Goal: Transaction & Acquisition: Book appointment/travel/reservation

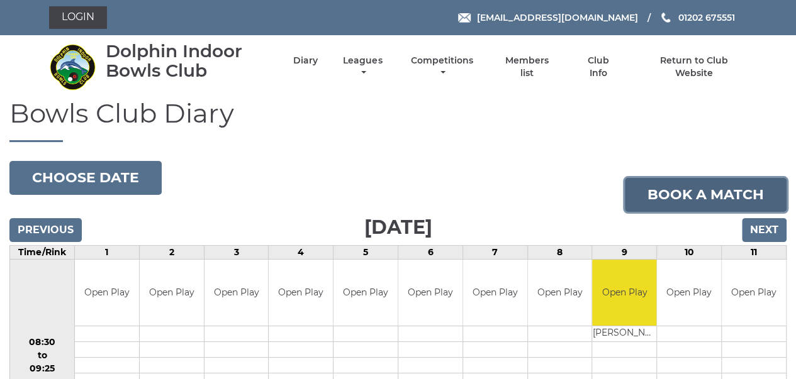
click at [678, 189] on link "Book a match" at bounding box center [706, 195] width 162 height 34
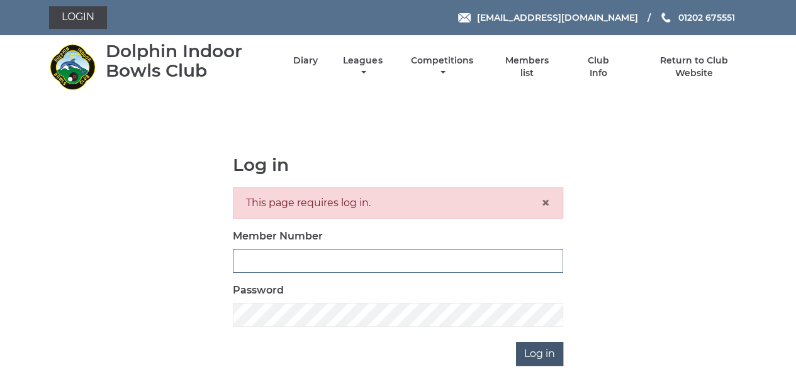
type input "3280"
click at [551, 354] on input "Log in" at bounding box center [539, 354] width 47 height 24
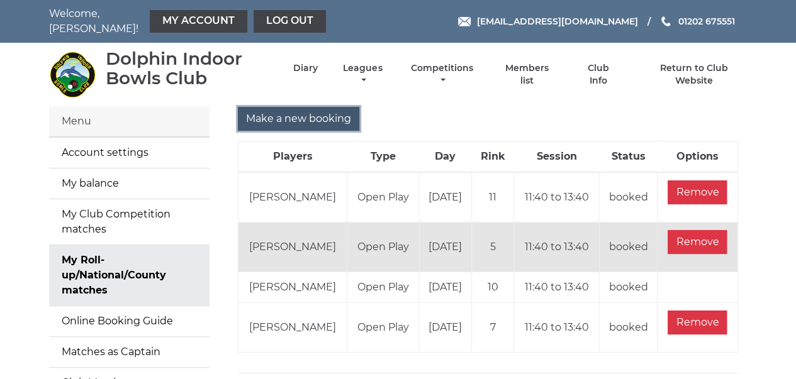
click at [315, 107] on input "Make a new booking" at bounding box center [298, 119] width 121 height 24
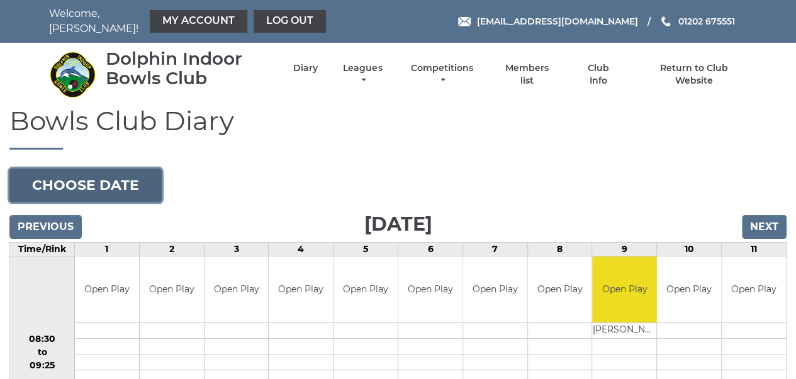
click at [117, 169] on button "Choose date" at bounding box center [85, 186] width 152 height 34
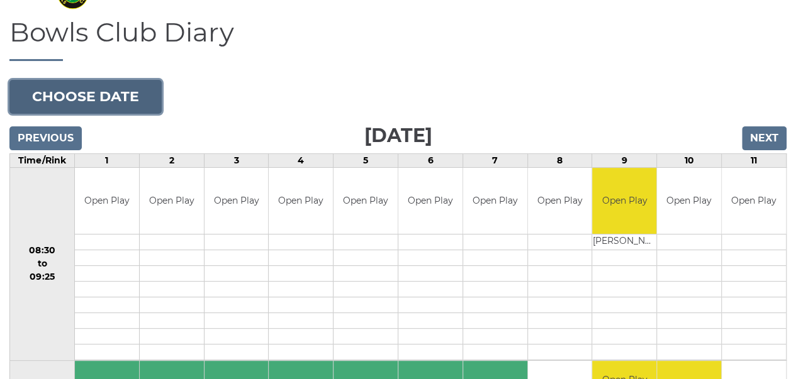
scroll to position [100, 0]
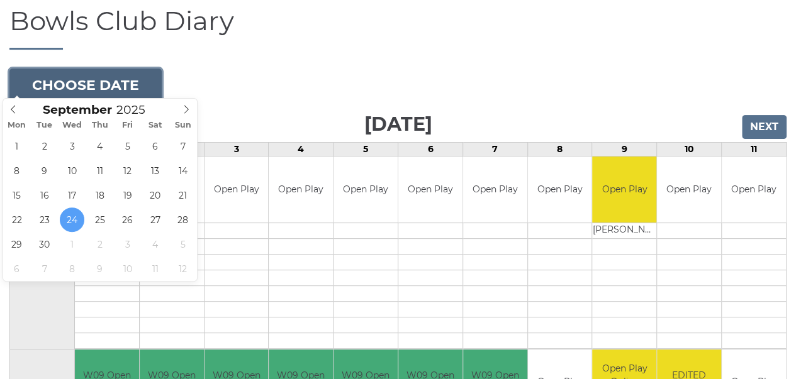
click at [126, 69] on button "Choose date" at bounding box center [85, 86] width 152 height 34
type input "2025-10-08"
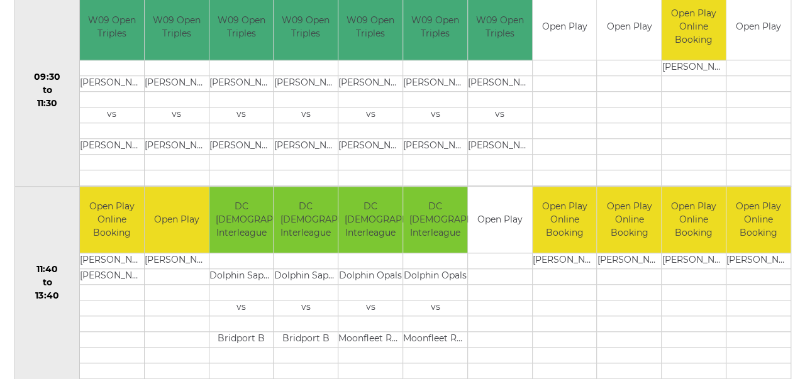
scroll to position [463, 0]
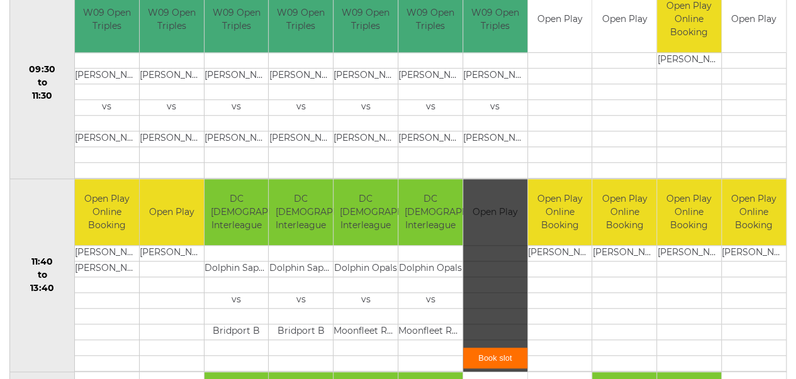
click at [492, 349] on link "Book slot" at bounding box center [495, 358] width 64 height 21
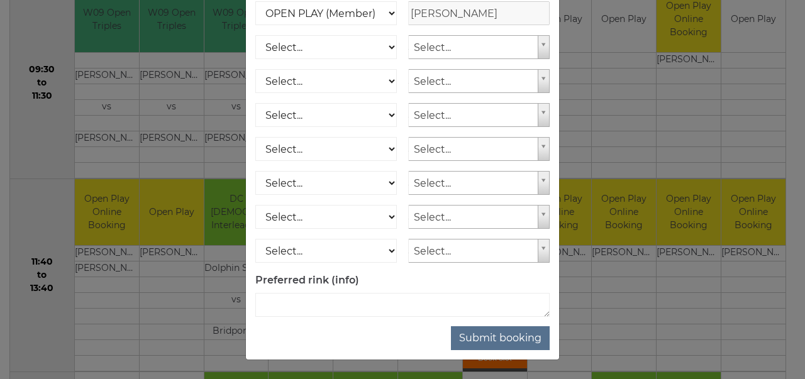
scroll to position [203, 0]
click at [495, 345] on button "Submit booking" at bounding box center [500, 339] width 99 height 24
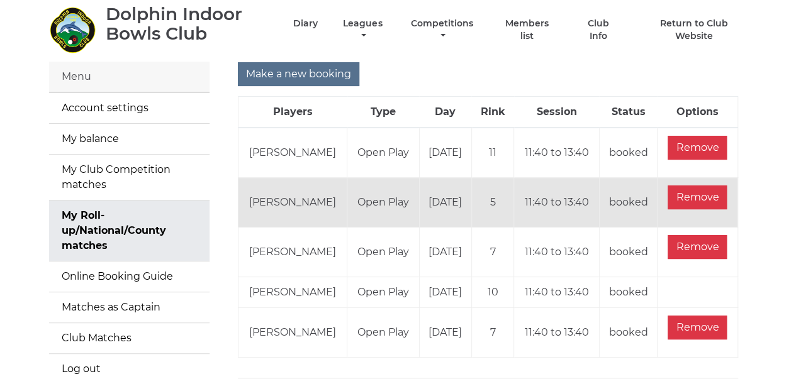
scroll to position [63, 0]
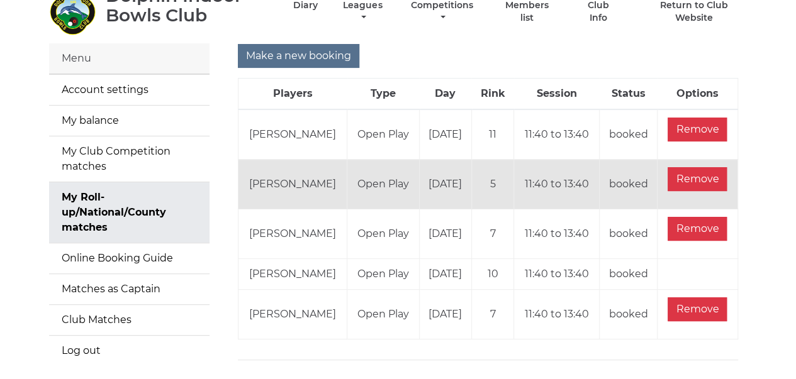
click at [785, 143] on main "Menu Account settings My balance My Club Competition matches My Roll-up/Nationa…" at bounding box center [398, 212] width 796 height 338
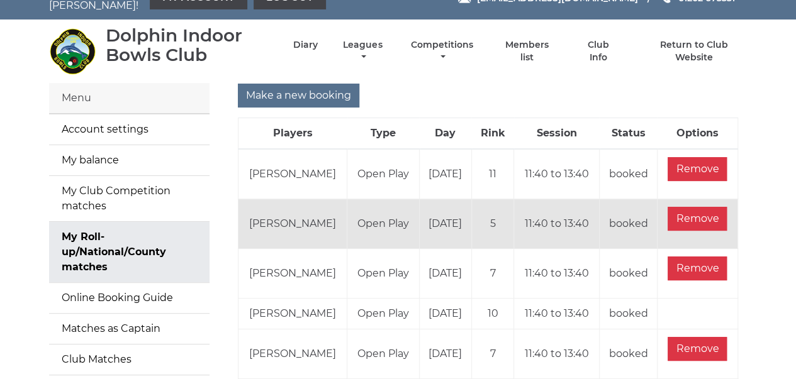
scroll to position [7, 0]
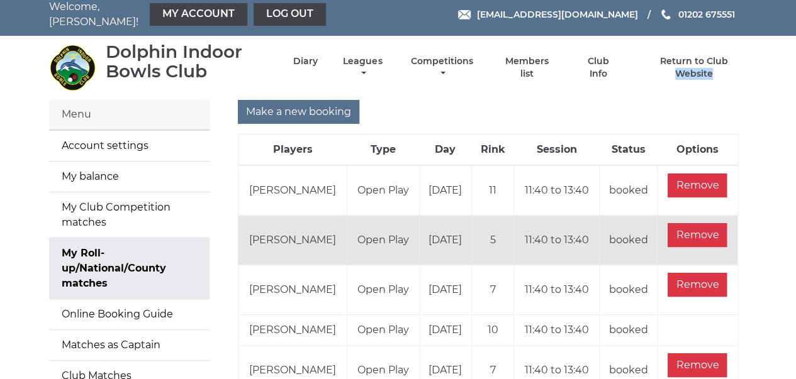
drag, startPoint x: 794, startPoint y: 51, endPoint x: 801, endPoint y: 69, distance: 18.9
click at [795, 77] on html "Welcome, [PERSON_NAME]! My Account Log out [EMAIL_ADDRESS][DOMAIN_NAME] 01202 6…" at bounding box center [398, 249] width 796 height 513
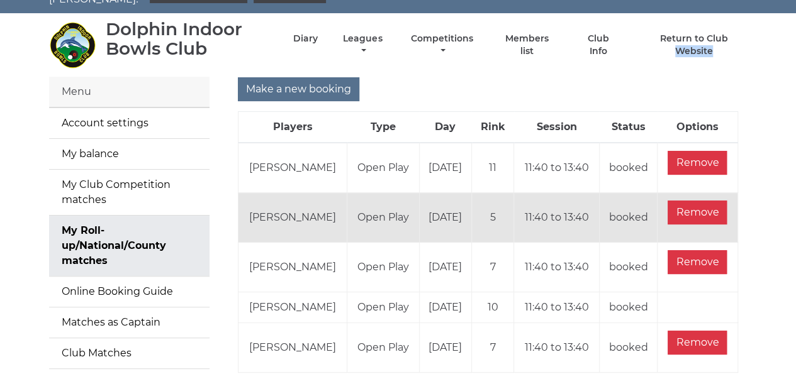
scroll to position [26, 0]
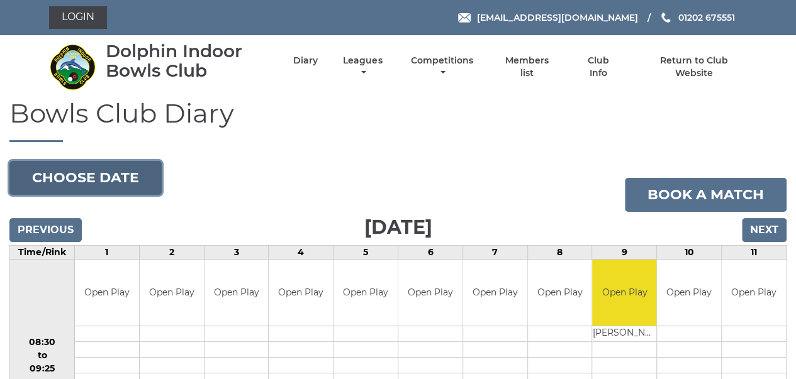
click at [108, 175] on button "Choose date" at bounding box center [85, 178] width 152 height 34
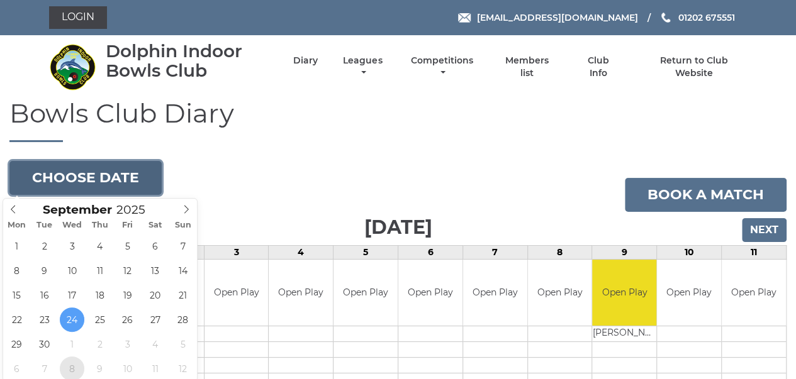
type input "[DATE]"
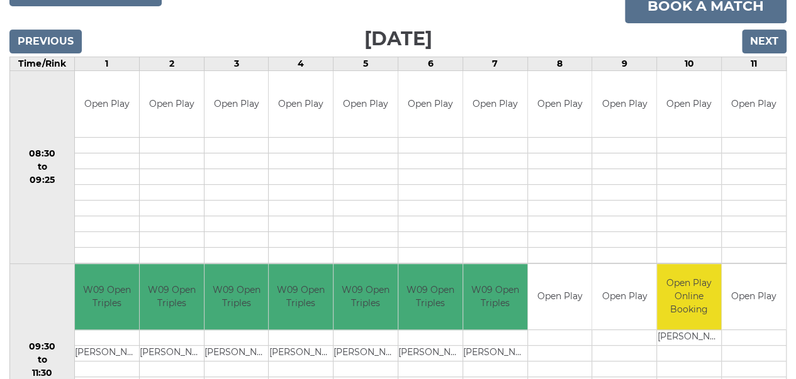
scroll to position [179, 0]
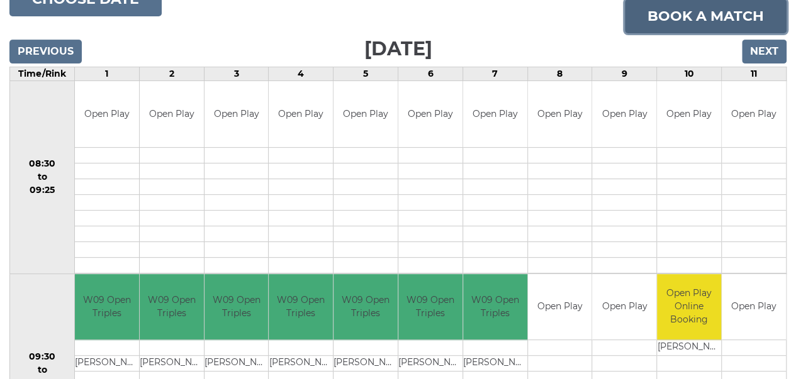
click at [696, 20] on link "Book a match" at bounding box center [706, 16] width 162 height 34
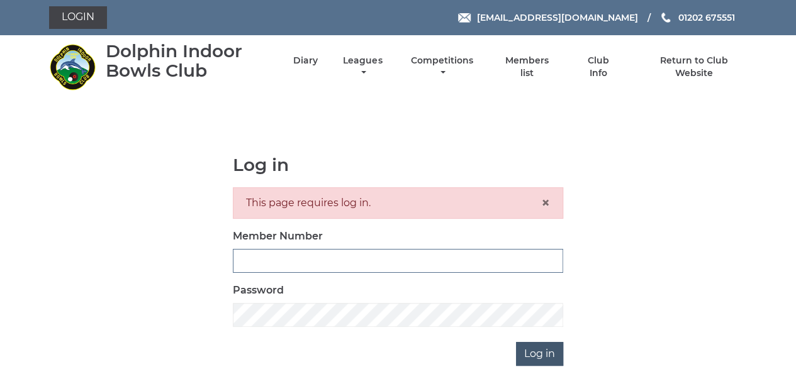
type input "3280"
click at [546, 354] on input "Log in" at bounding box center [539, 354] width 47 height 24
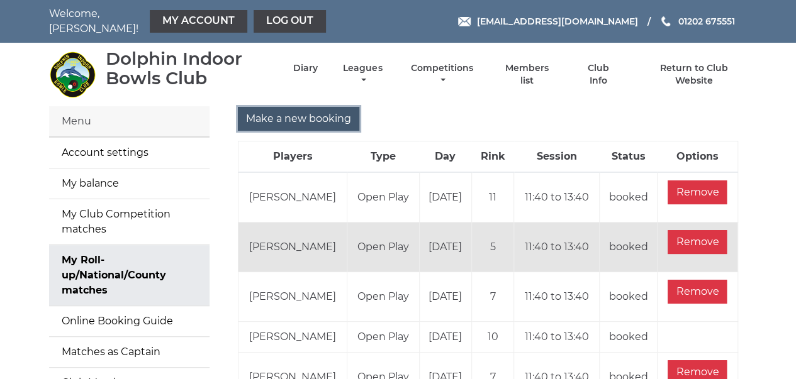
click at [291, 111] on input "Make a new booking" at bounding box center [298, 119] width 121 height 24
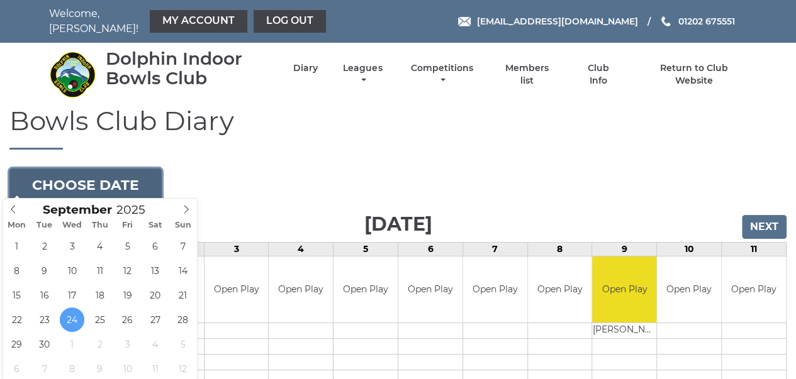
click at [113, 169] on button "Choose date" at bounding box center [85, 186] width 152 height 34
type input "[DATE]"
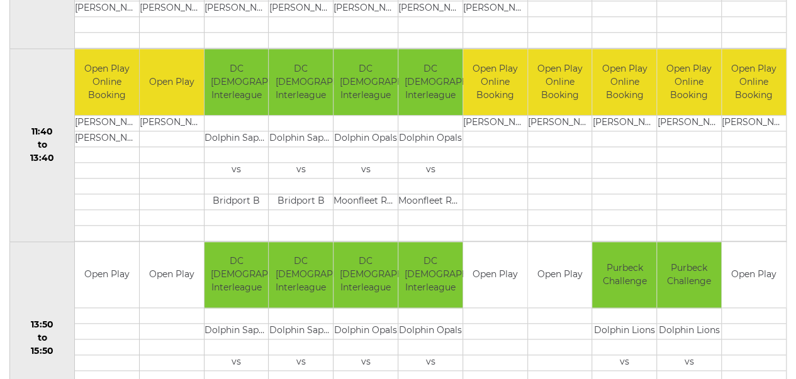
scroll to position [591, 0]
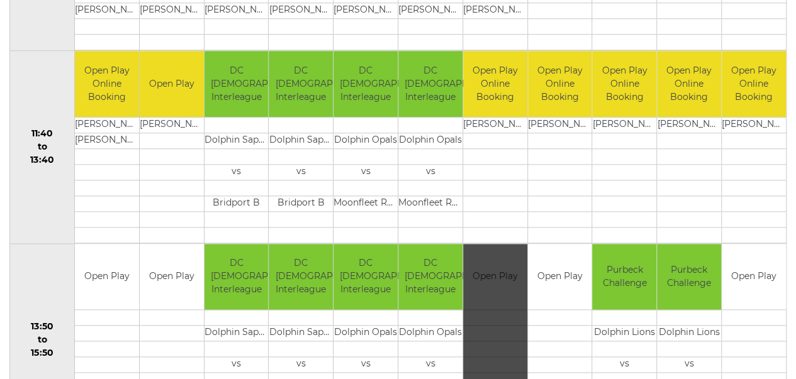
click at [481, 267] on div "Book slot" at bounding box center [495, 340] width 64 height 193
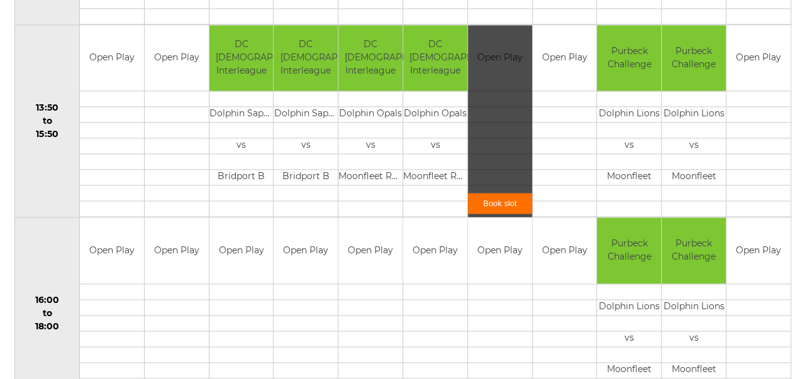
scroll to position [812, 0]
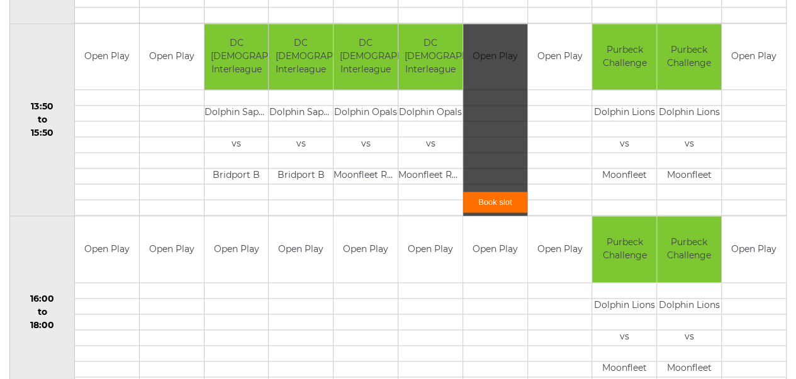
click at [500, 192] on link "Book slot" at bounding box center [495, 202] width 64 height 21
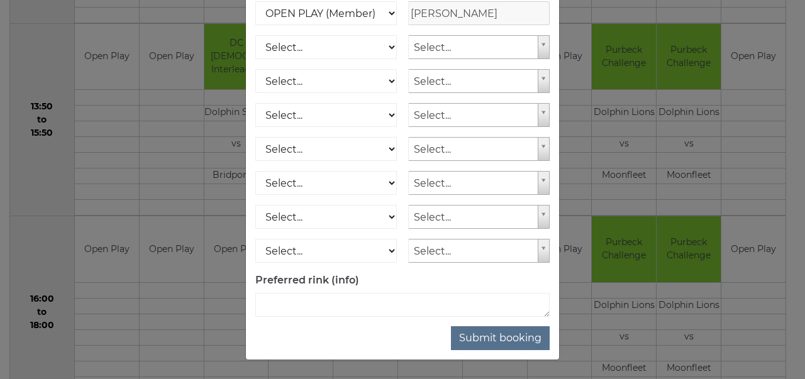
scroll to position [201, 0]
click at [520, 334] on button "Submit booking" at bounding box center [500, 339] width 99 height 24
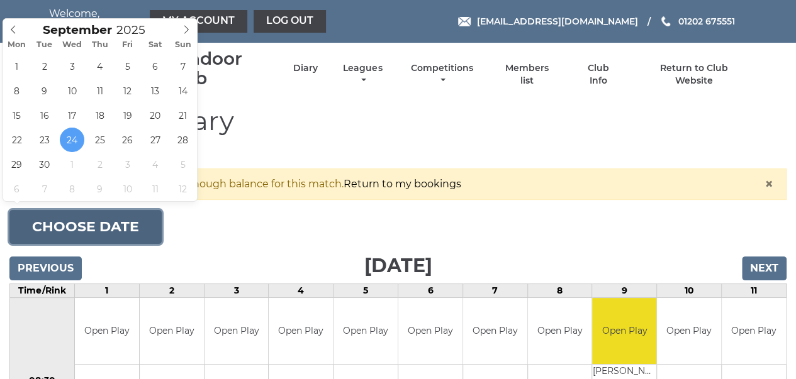
drag, startPoint x: 120, startPoint y: 215, endPoint x: 119, endPoint y: 222, distance: 6.9
click at [119, 215] on button "Choose date" at bounding box center [85, 227] width 152 height 34
type input "[DATE]"
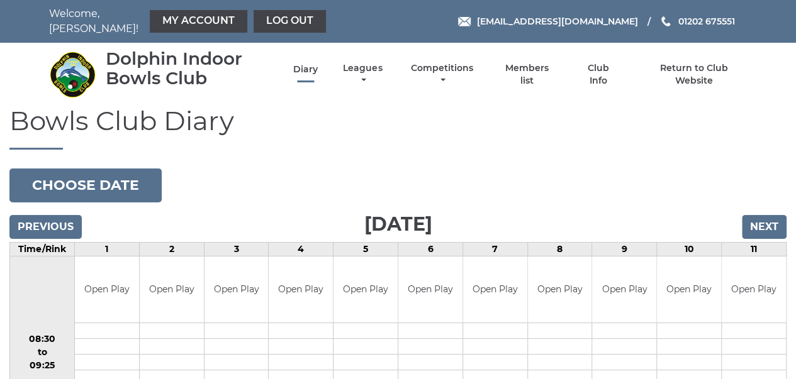
click at [312, 65] on link "Diary" at bounding box center [305, 70] width 25 height 12
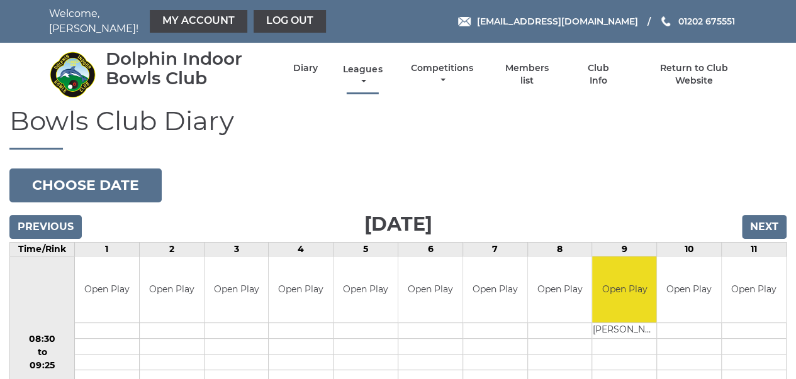
click at [367, 64] on link "Leagues" at bounding box center [362, 76] width 45 height 25
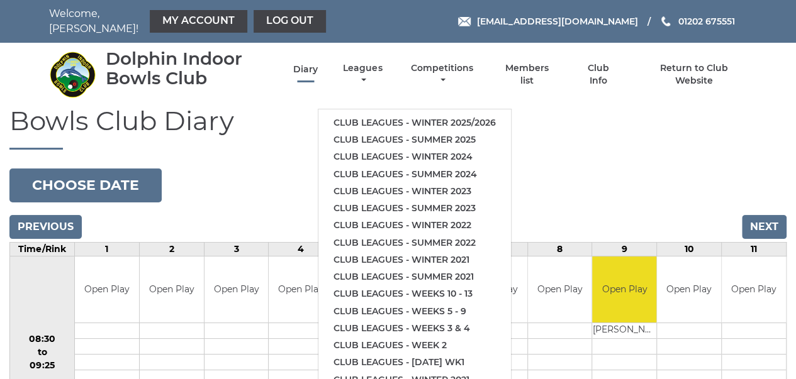
click at [302, 64] on link "Diary" at bounding box center [305, 70] width 25 height 12
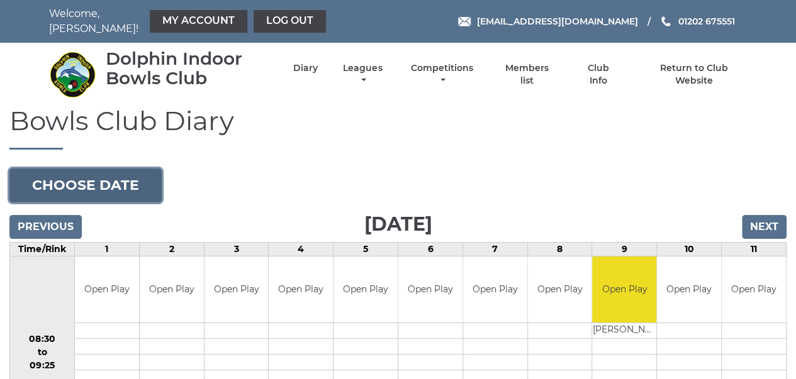
click at [116, 169] on button "Choose date" at bounding box center [85, 186] width 152 height 34
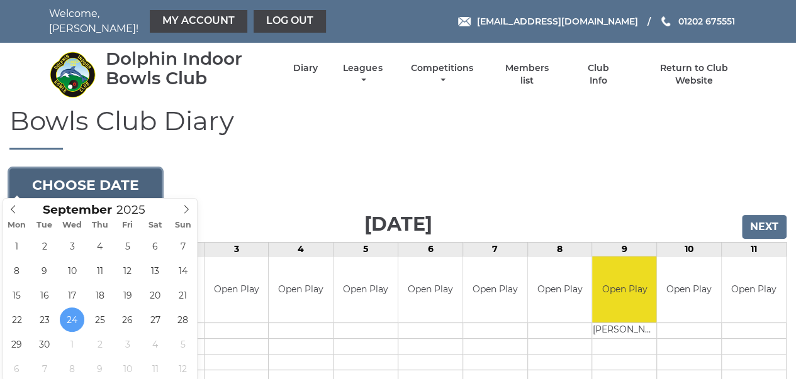
click at [103, 173] on button "Choose date" at bounding box center [85, 186] width 152 height 34
type input "[DATE]"
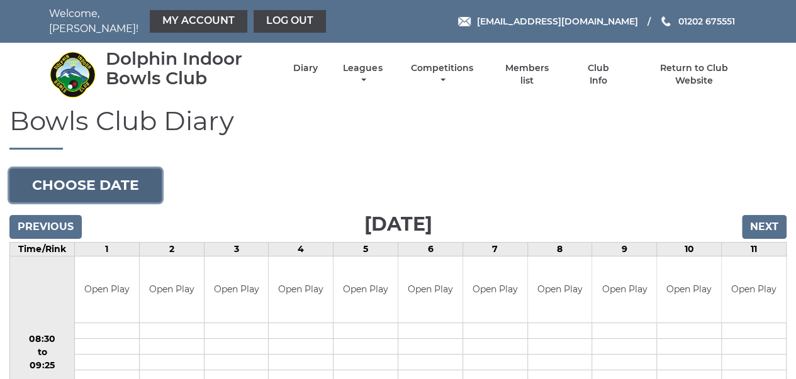
click at [109, 172] on button "Choose date" at bounding box center [85, 186] width 152 height 34
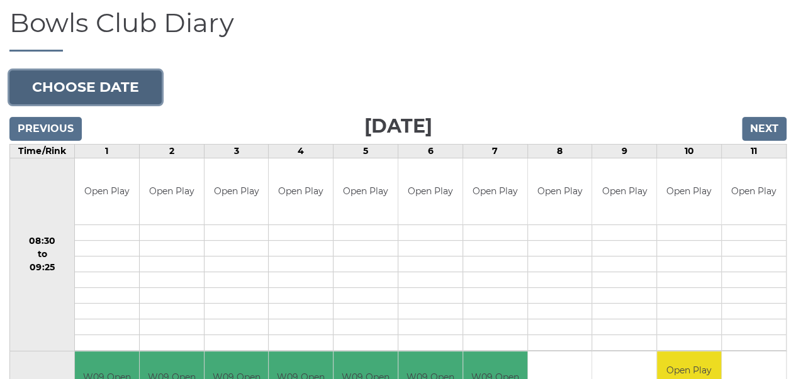
scroll to position [120, 0]
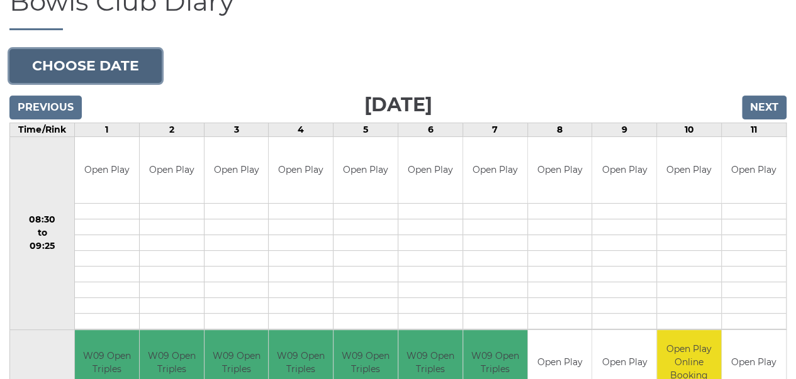
click at [116, 61] on button "Choose date" at bounding box center [85, 66] width 152 height 34
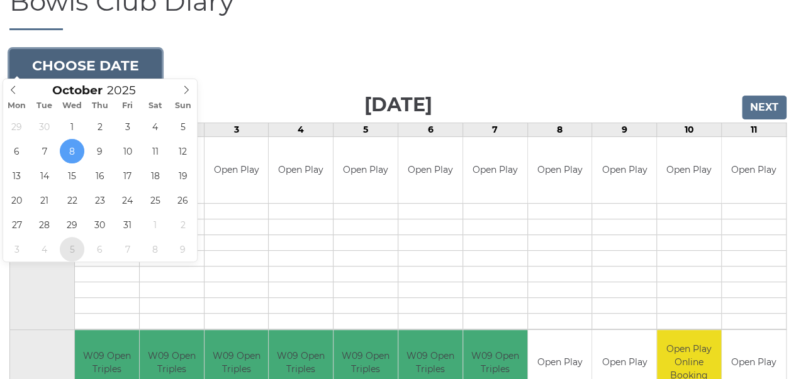
type input "2025-11-05"
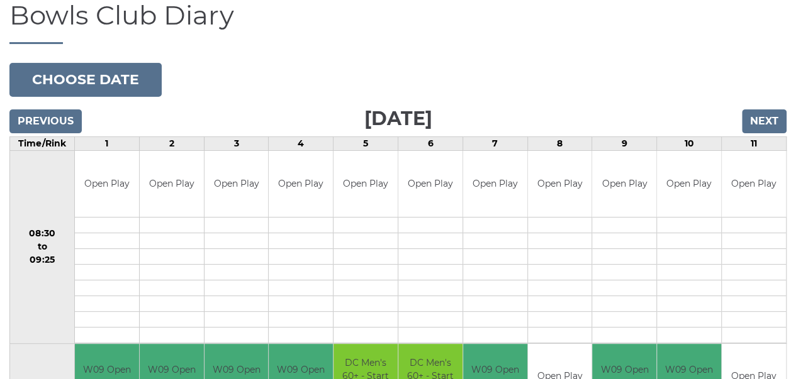
scroll to position [169, 0]
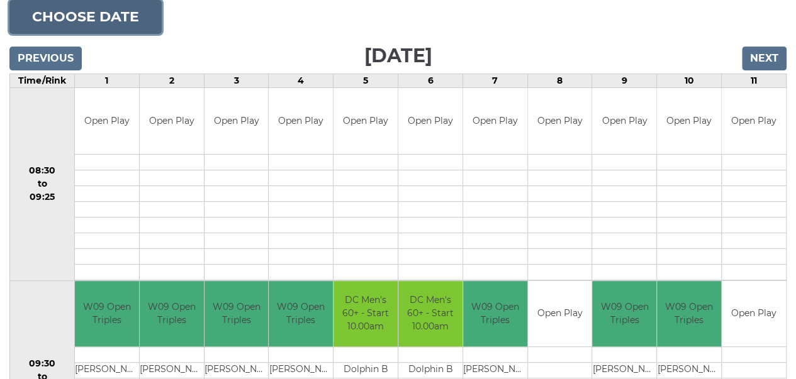
click at [100, 18] on button "Choose date" at bounding box center [85, 17] width 152 height 34
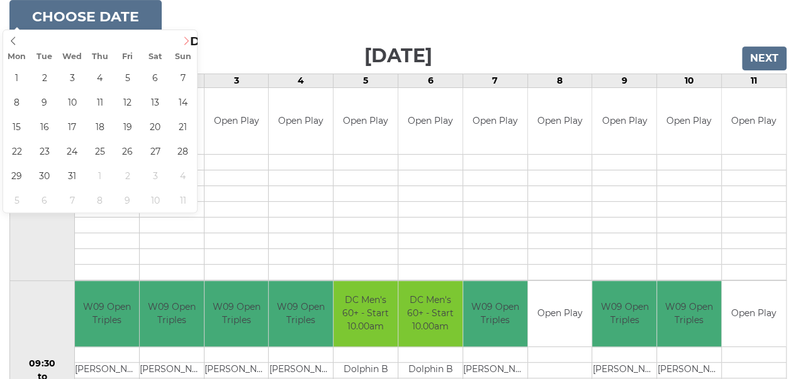
click at [187, 43] on icon at bounding box center [186, 40] width 9 height 9
click at [11, 40] on icon at bounding box center [13, 40] width 9 height 9
type input "[DATE]"
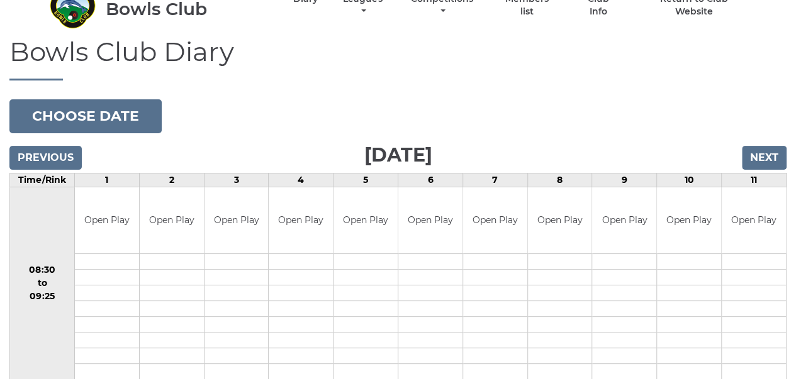
scroll to position [60, 0]
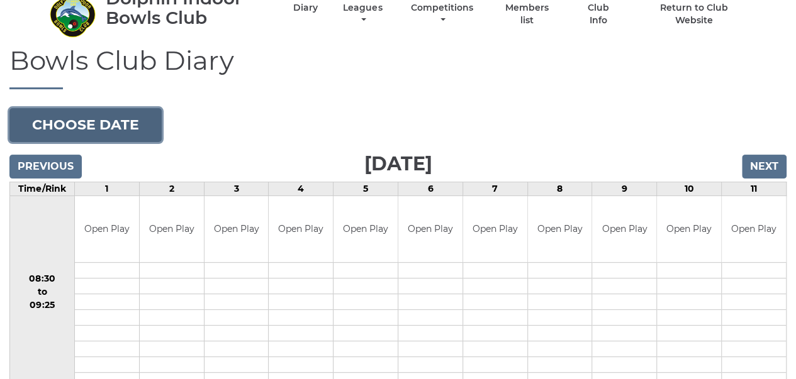
click at [145, 113] on button "Choose date" at bounding box center [85, 125] width 152 height 34
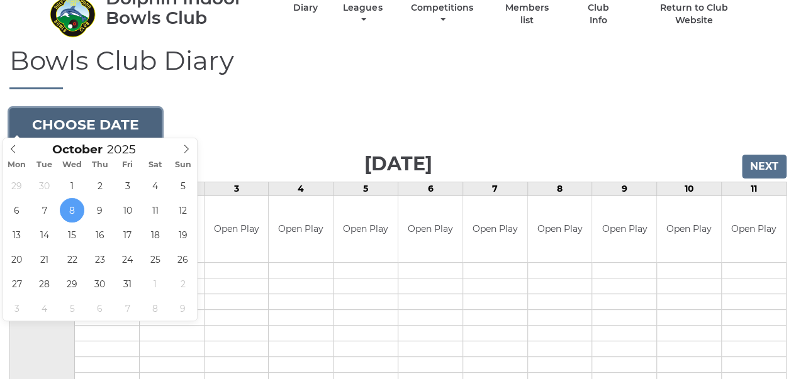
click at [147, 113] on button "Choose date" at bounding box center [85, 125] width 152 height 34
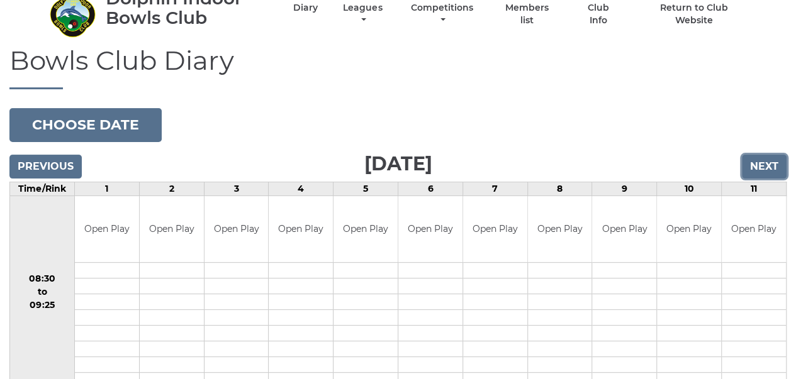
click at [764, 157] on input "Next" at bounding box center [764, 167] width 45 height 24
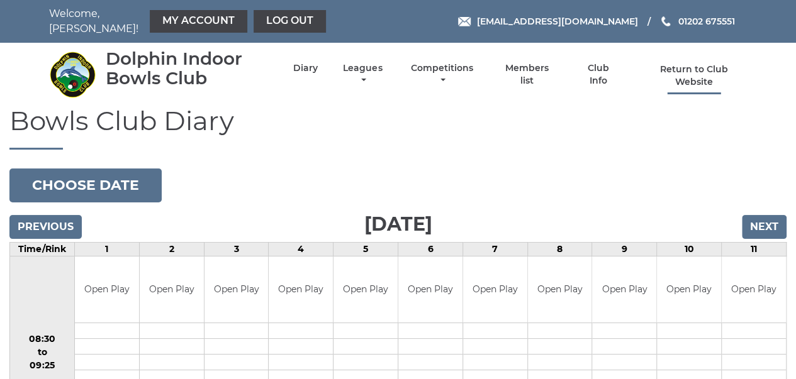
click at [685, 69] on link "Return to Club Website" at bounding box center [693, 76] width 106 height 25
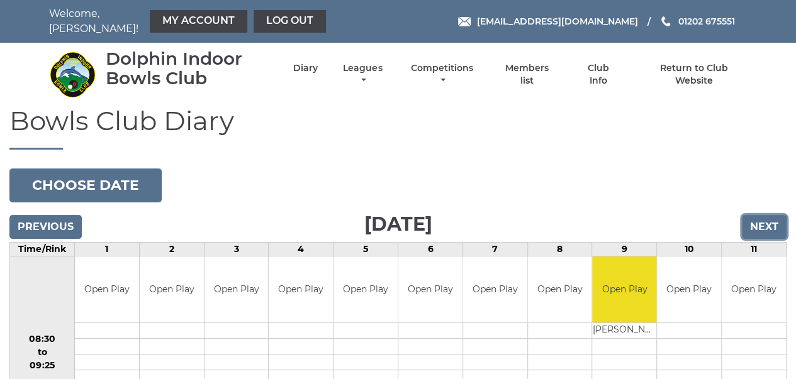
click at [771, 220] on input "Next" at bounding box center [764, 227] width 45 height 24
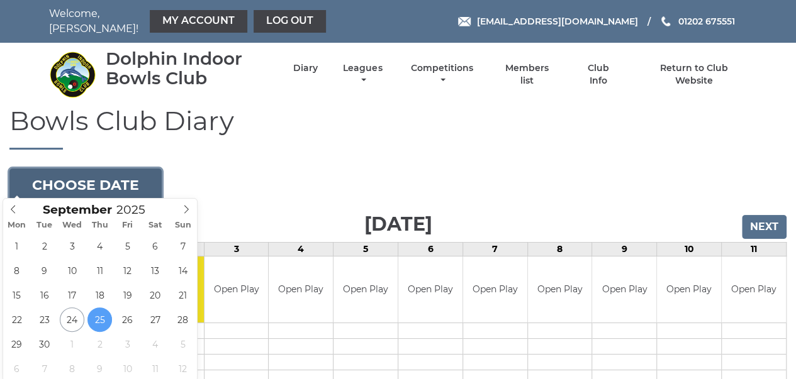
click at [106, 173] on button "Choose date" at bounding box center [85, 186] width 152 height 34
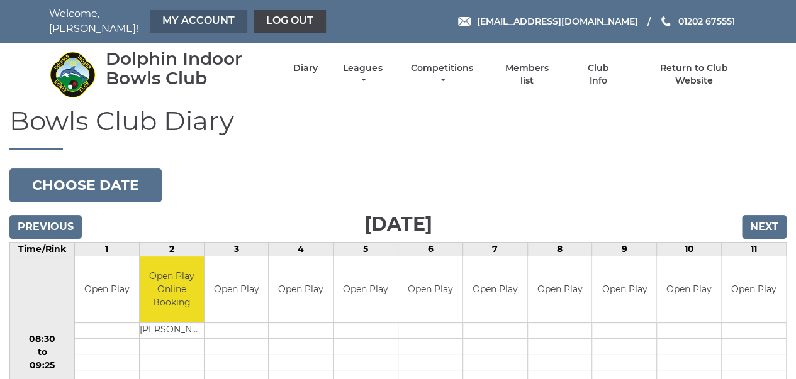
click at [186, 18] on link "My Account" at bounding box center [199, 21] width 98 height 23
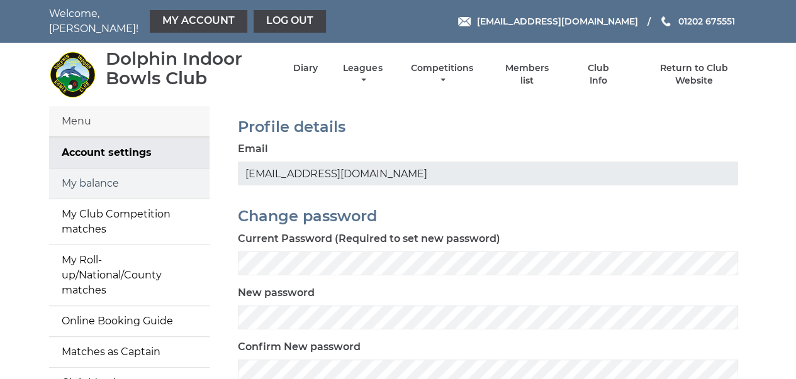
click at [106, 174] on link "My balance" at bounding box center [129, 184] width 160 height 30
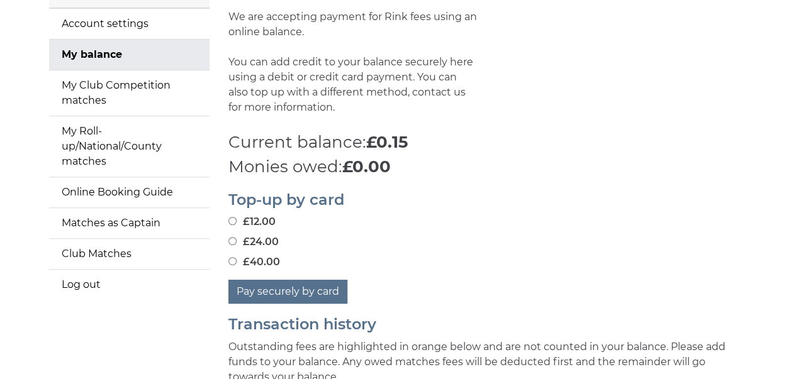
scroll to position [186, 0]
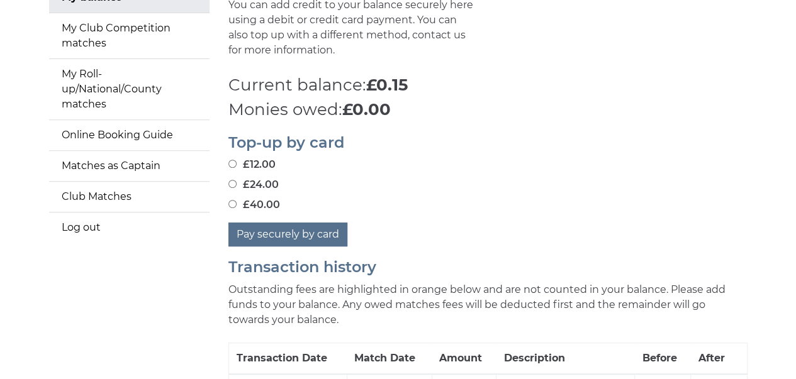
click at [231, 200] on input "£40.00" at bounding box center [232, 204] width 8 height 8
radio input "true"
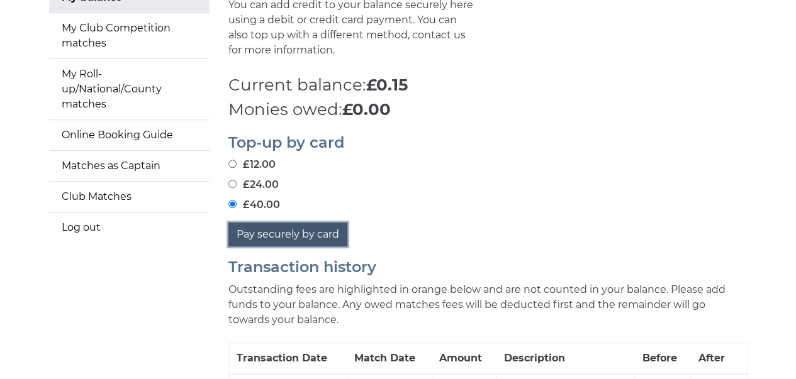
click at [270, 224] on button "Pay securely by card" at bounding box center [287, 235] width 119 height 24
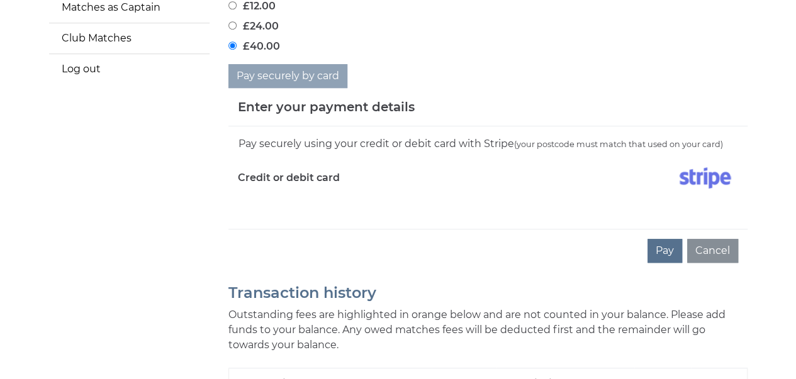
scroll to position [403, 0]
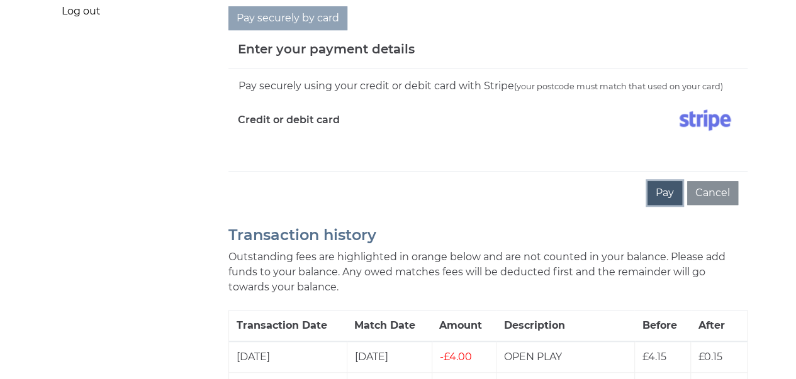
click at [671, 184] on button "Pay" at bounding box center [664, 193] width 35 height 24
click at [640, 143] on div "Pay securely using your credit or debit card with Stripe (your postcode must ma…" at bounding box center [487, 120] width 519 height 103
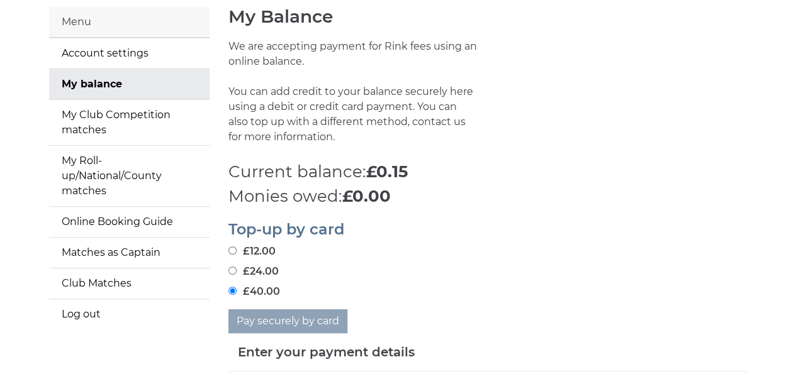
scroll to position [13, 0]
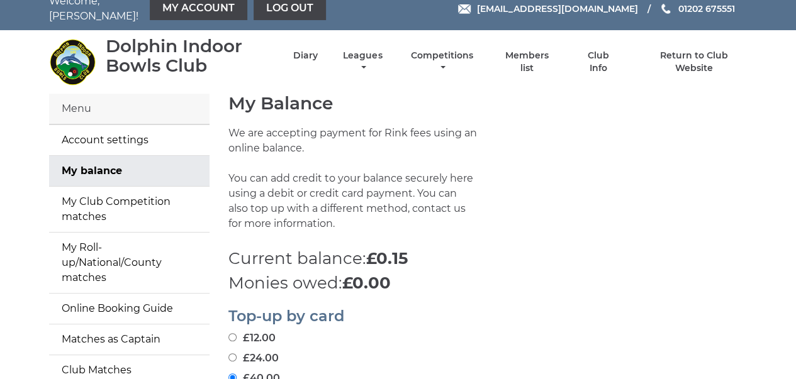
click at [791, 30] on nav "Dolphin Indoor Bowls Club Diary Leagues Club leagues - Winter 2025/2026 Club le…" at bounding box center [398, 62] width 796 height 64
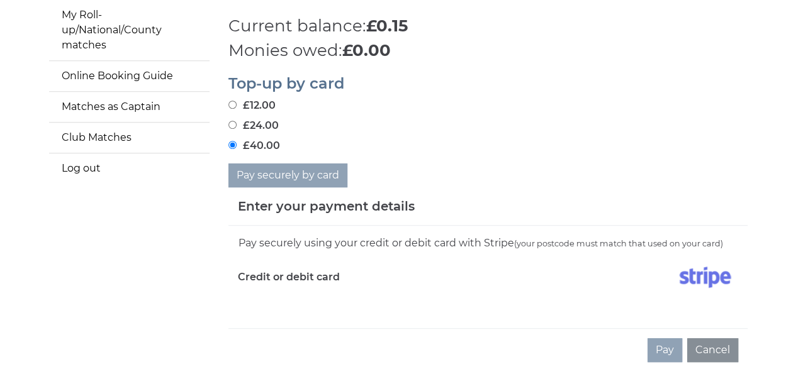
scroll to position [72, 0]
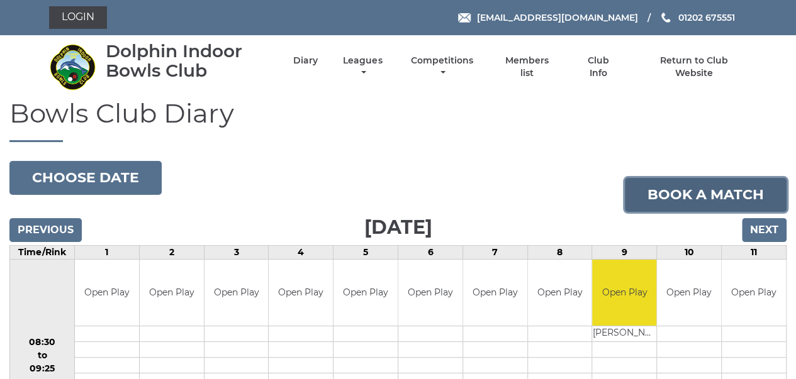
click at [696, 205] on link "Book a match" at bounding box center [706, 195] width 162 height 34
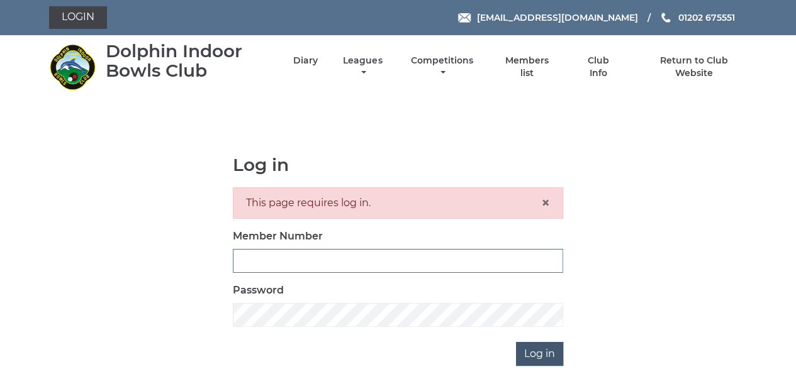
type input "3280"
click at [533, 353] on input "Log in" at bounding box center [539, 354] width 47 height 24
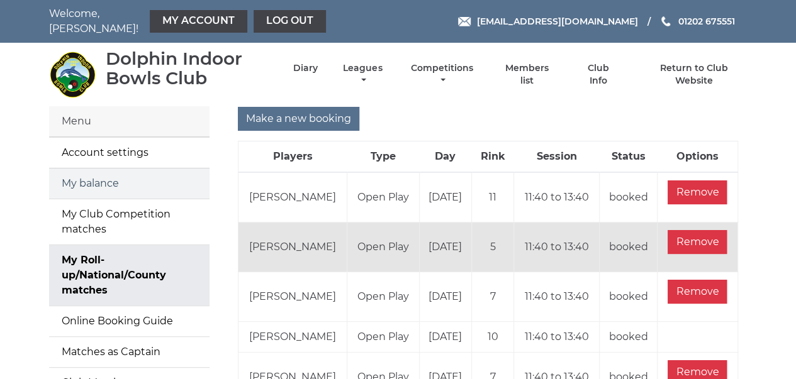
click at [106, 172] on link "My balance" at bounding box center [129, 184] width 160 height 30
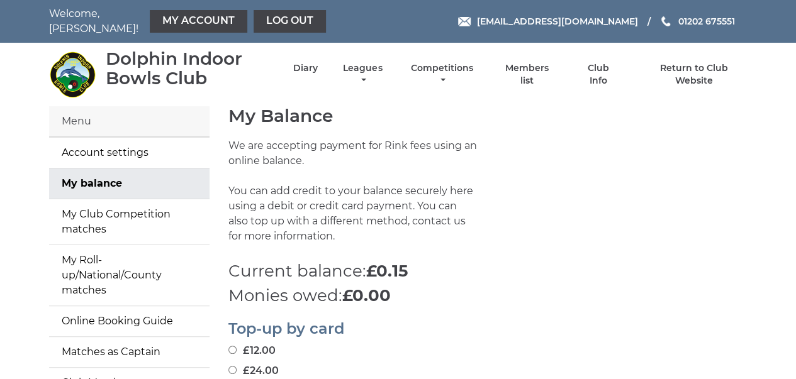
scroll to position [100, 0]
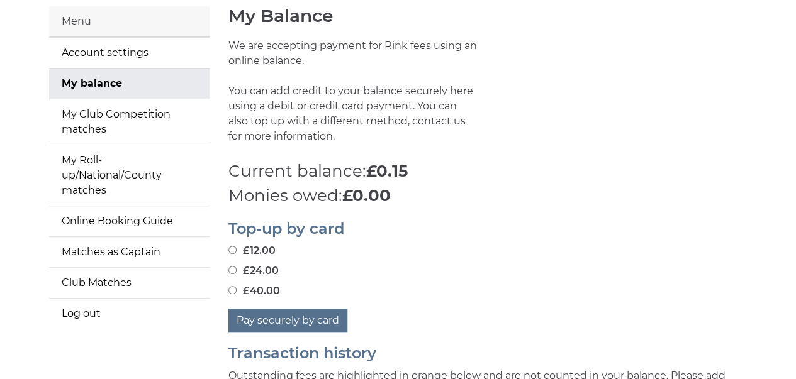
click at [232, 286] on input "£40.00" at bounding box center [232, 290] width 8 height 8
radio input "true"
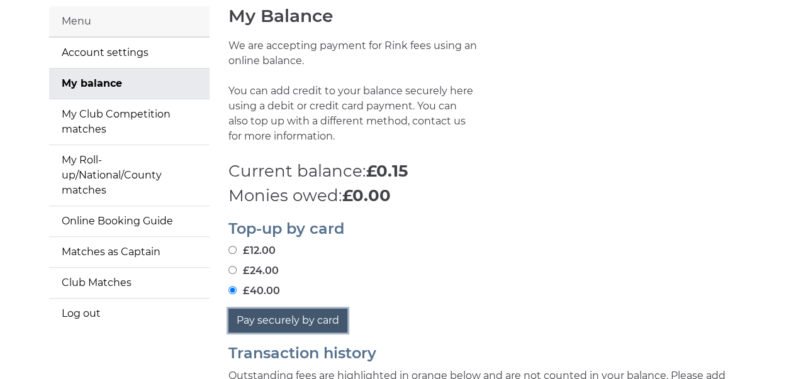
click at [269, 312] on button "Pay securely by card" at bounding box center [287, 321] width 119 height 24
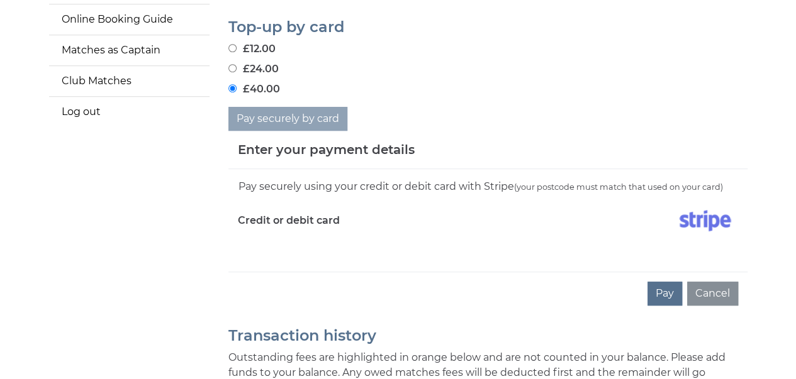
scroll to position [360, 0]
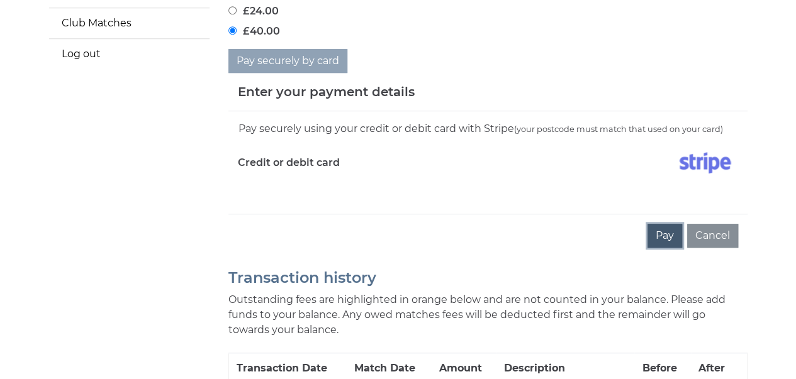
click at [658, 227] on button "Pay" at bounding box center [664, 236] width 35 height 24
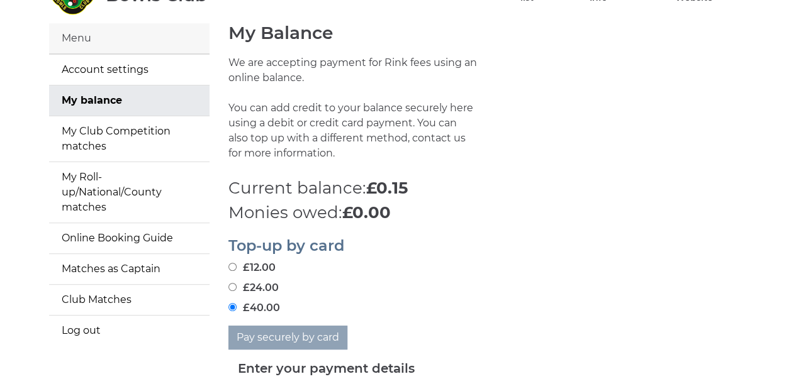
scroll to position [0, 0]
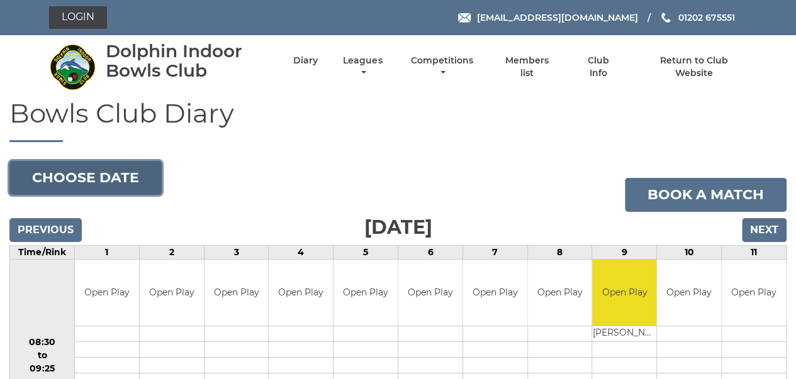
click at [121, 178] on button "Choose date" at bounding box center [85, 178] width 152 height 34
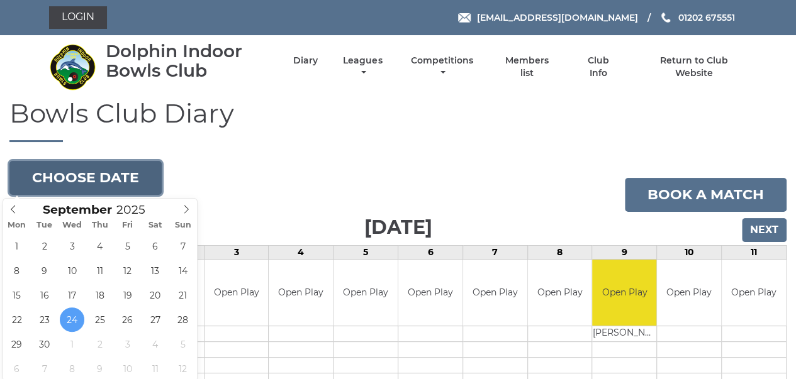
click at [118, 181] on button "Choose date" at bounding box center [85, 178] width 152 height 34
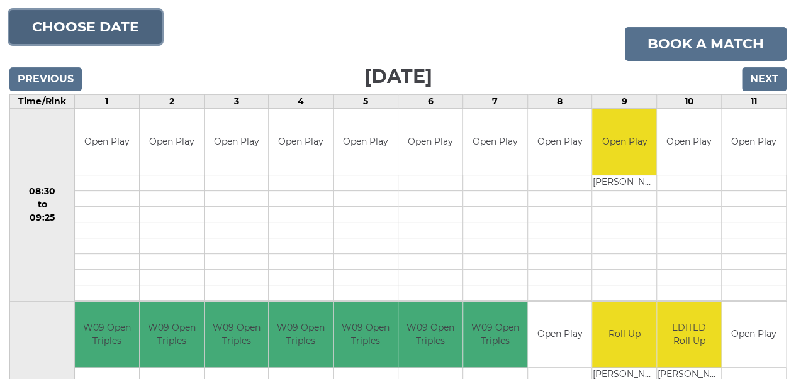
scroll to position [147, 0]
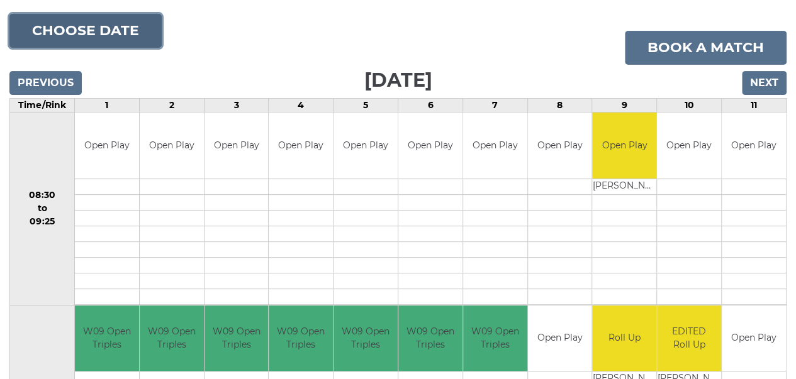
click at [92, 31] on button "Choose date" at bounding box center [85, 31] width 152 height 34
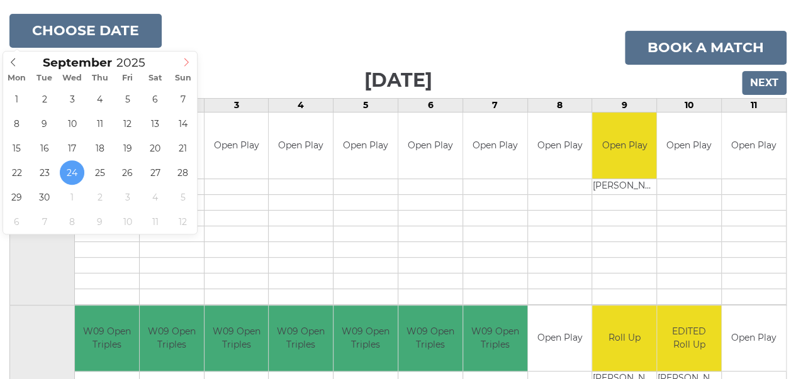
click at [188, 60] on icon at bounding box center [186, 62] width 9 height 9
type input "[DATE]"
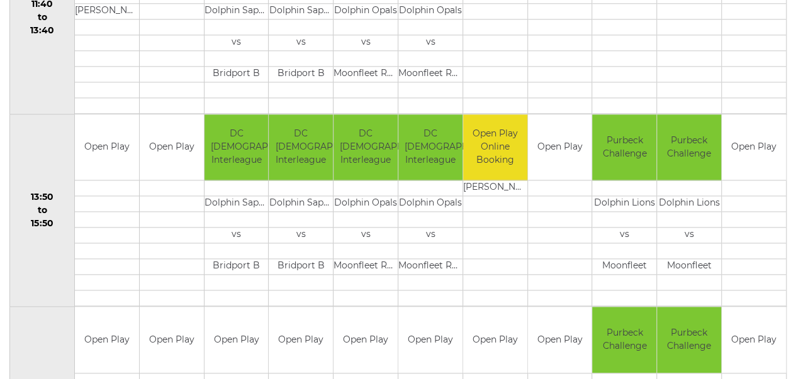
scroll to position [703, 0]
